Goal: Task Accomplishment & Management: Manage account settings

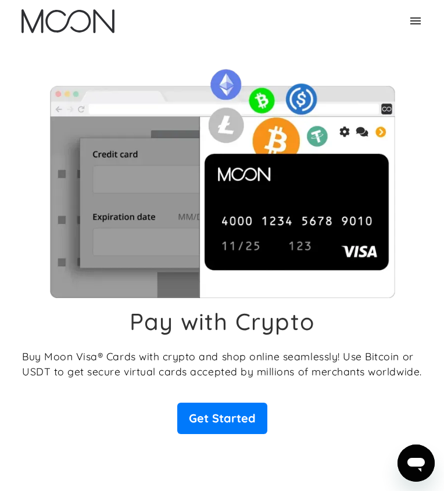
click at [416, 14] on icon at bounding box center [415, 21] width 14 height 14
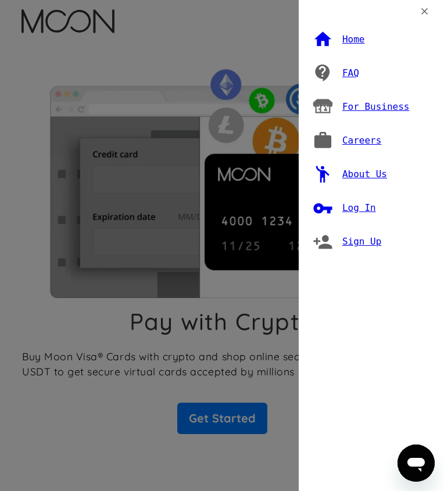
click at [348, 206] on div "Log In" at bounding box center [359, 208] width 34 height 12
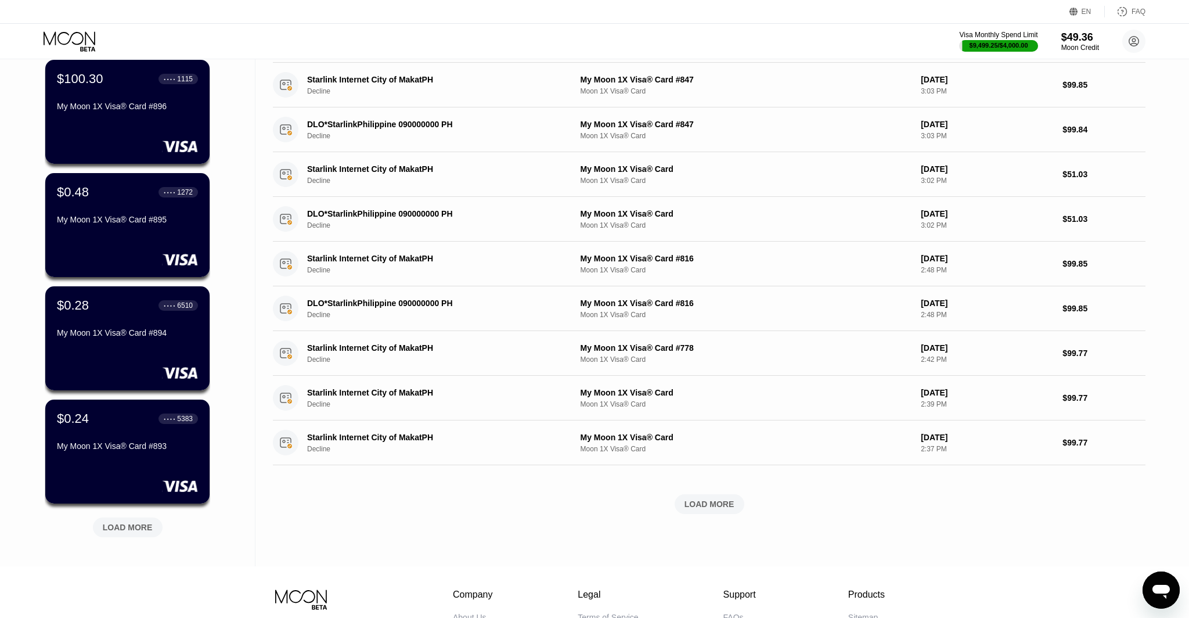
scroll to position [200, 0]
click at [139, 490] on div "LOAD MORE" at bounding box center [128, 527] width 50 height 10
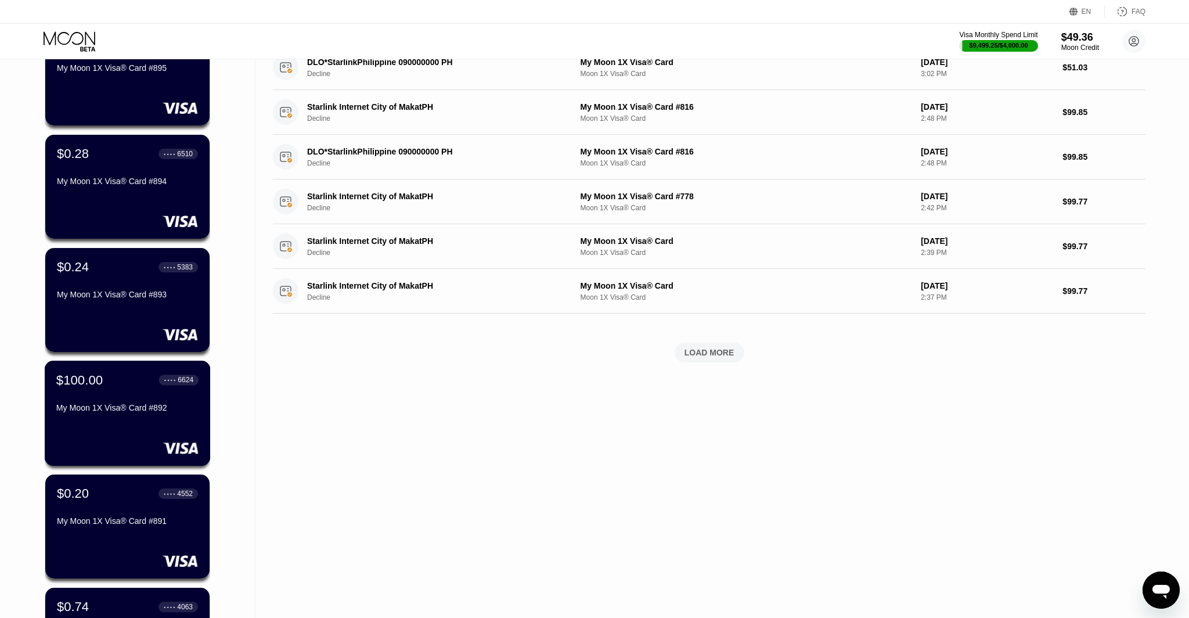
scroll to position [354, 0]
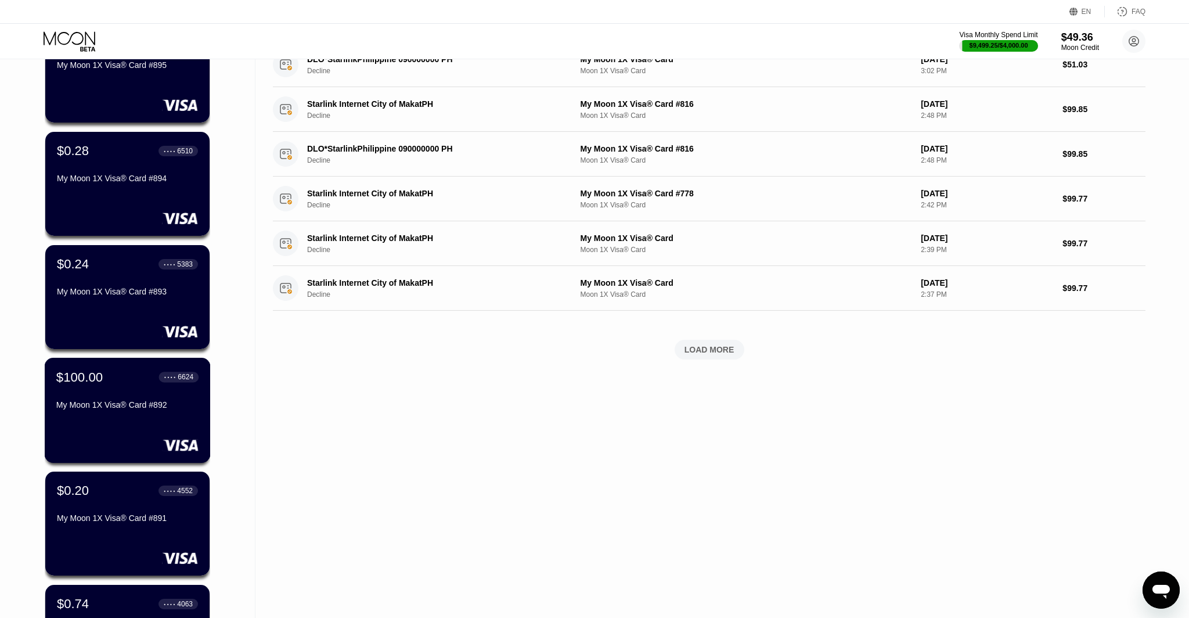
click at [153, 422] on div "$100.00 ● ● ● ● 6624 My Moon 1X Visa® Card #892" at bounding box center [128, 410] width 166 height 105
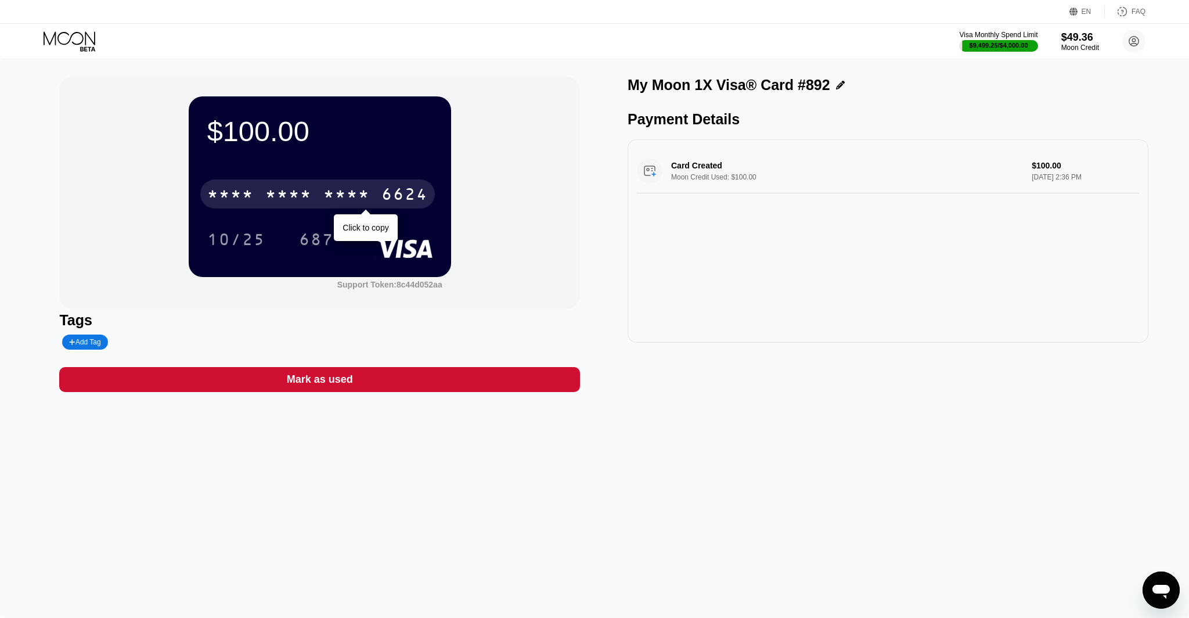
click at [357, 192] on div "* * * *" at bounding box center [347, 195] width 46 height 19
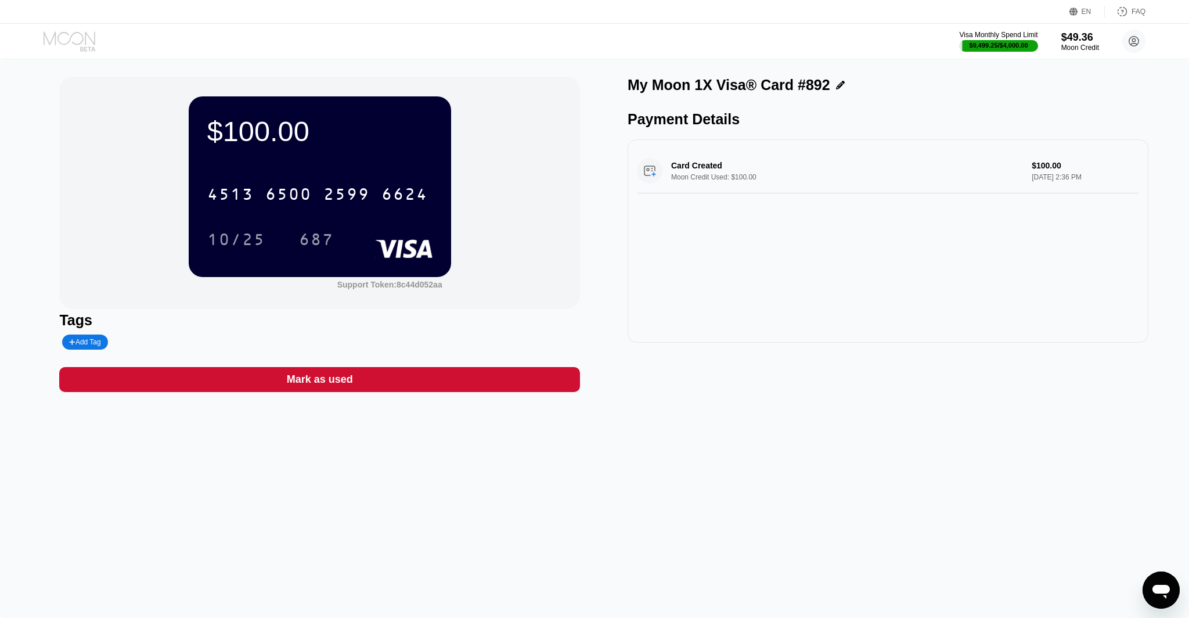
click at [67, 39] on icon at bounding box center [71, 41] width 54 height 20
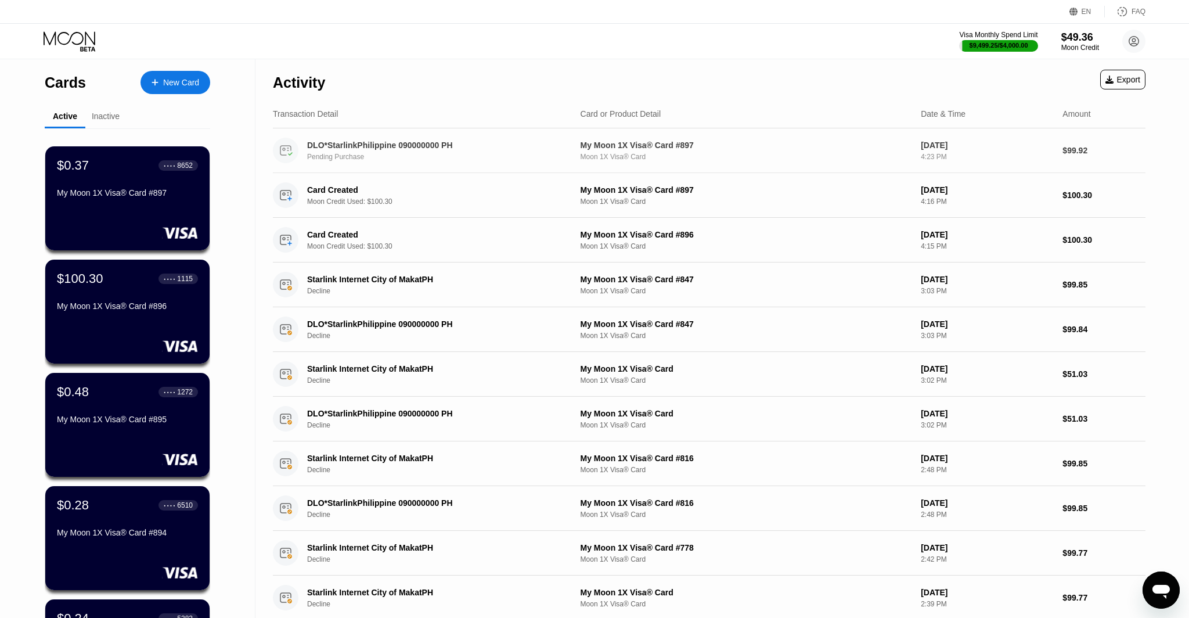
click at [443, 170] on div "DLO*StarlinkPhilippine 090000000 PH Pending Purchase My Moon 1X Visa® Card #897…" at bounding box center [709, 150] width 873 height 45
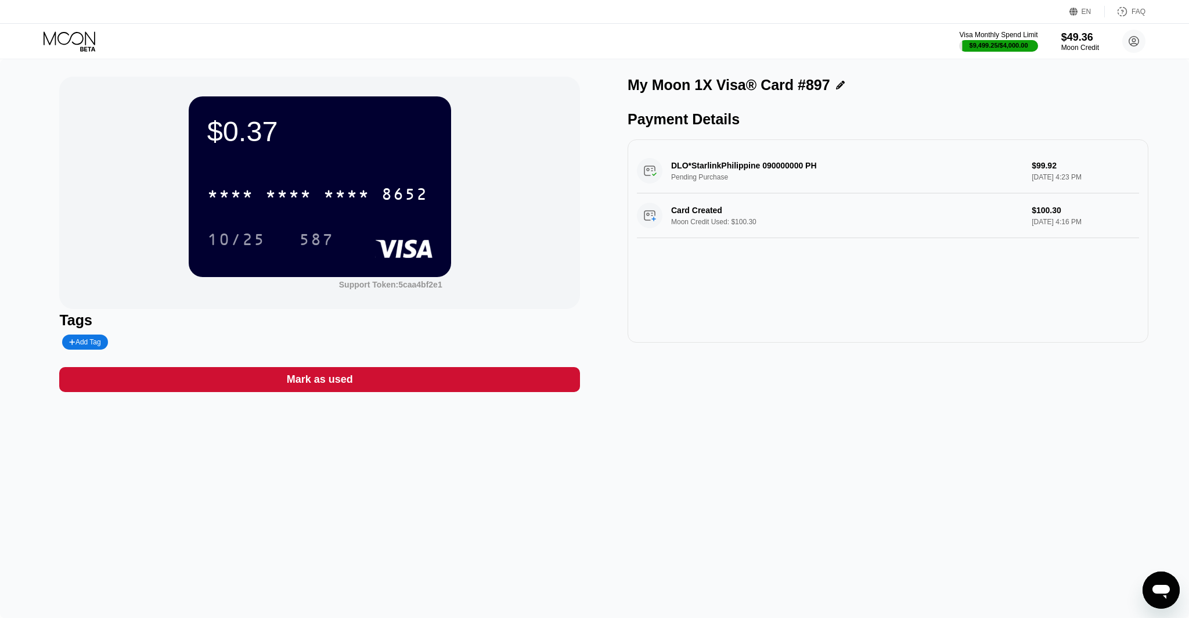
click at [77, 49] on icon at bounding box center [71, 41] width 54 height 20
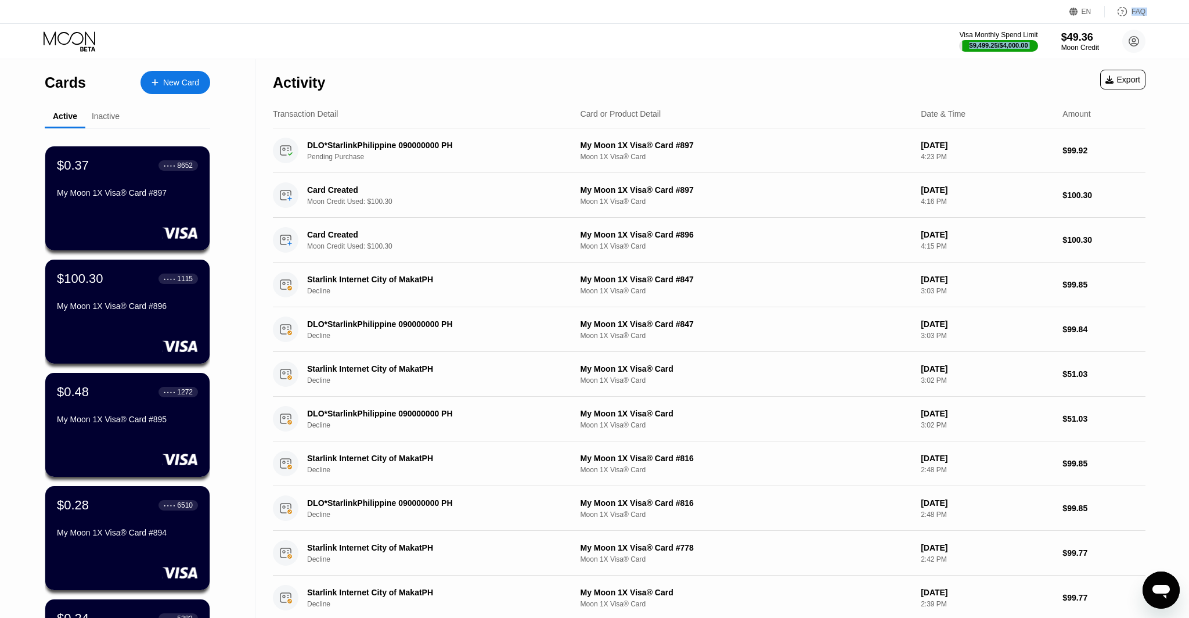
drag, startPoint x: 1088, startPoint y: 23, endPoint x: 1086, endPoint y: 37, distance: 14.0
click at [443, 24] on div "EN Language Select an item Save FAQ Visa Monthly Spend Limit $9,499.25 / $4,000…" at bounding box center [594, 29] width 1189 height 59
drag, startPoint x: 1086, startPoint y: 37, endPoint x: 1071, endPoint y: 3, distance: 36.9
click at [443, 37] on div "$49.36" at bounding box center [1080, 37] width 39 height 12
